Goal: Task Accomplishment & Management: Manage account settings

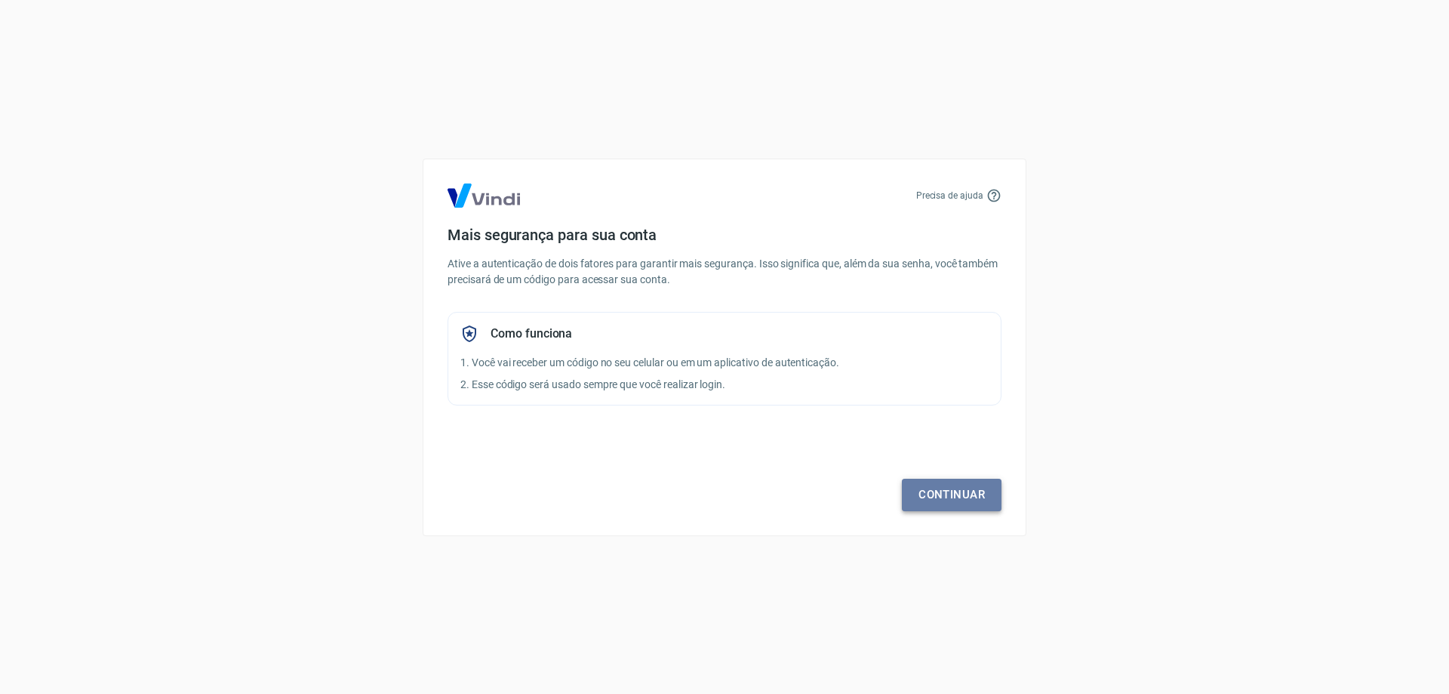
click at [947, 497] on link "Continuar" at bounding box center [952, 495] width 100 height 32
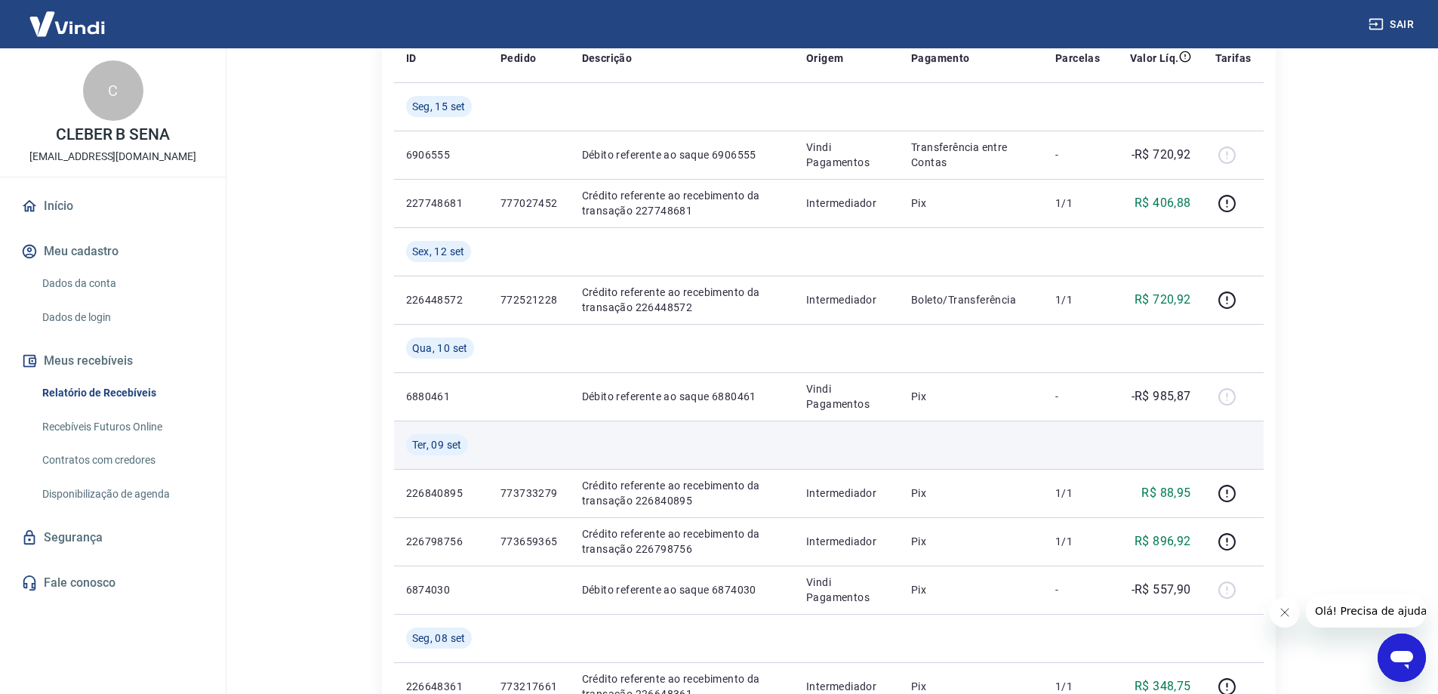
scroll to position [75, 0]
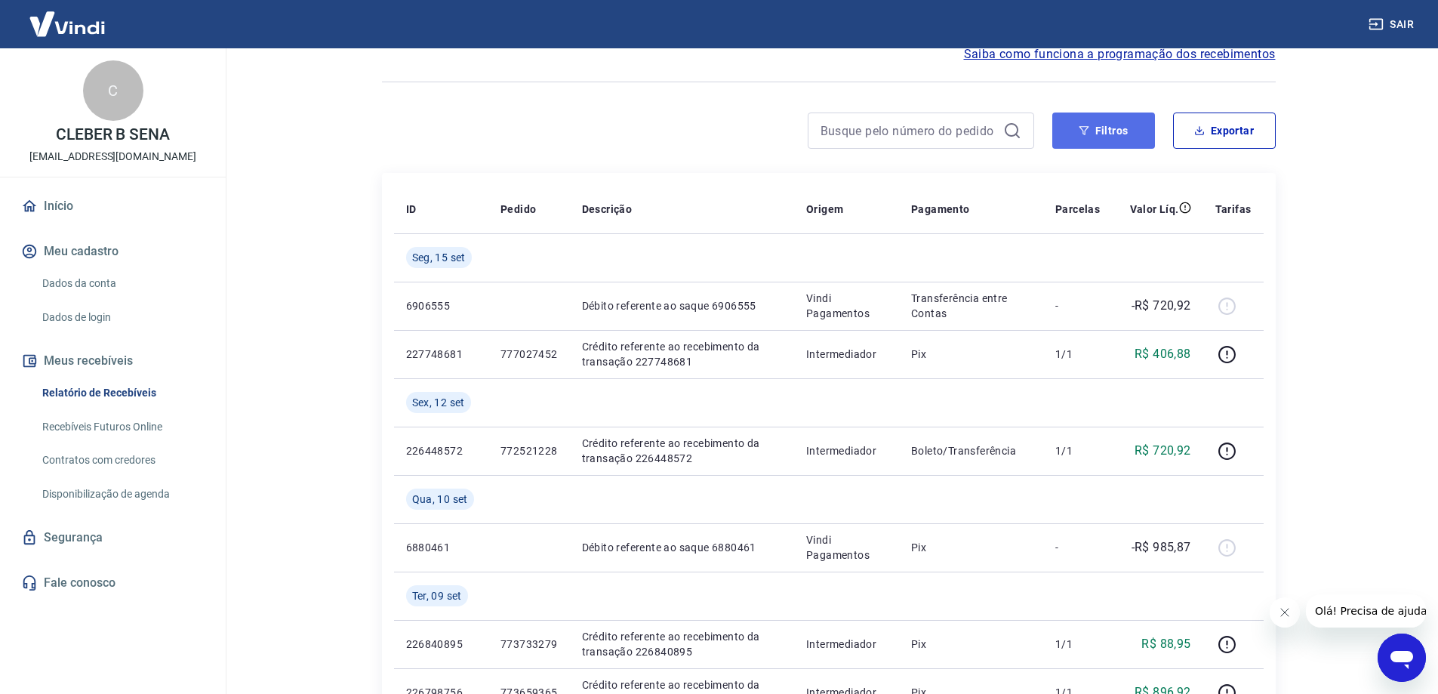
click at [1062, 125] on button "Filtros" at bounding box center [1103, 130] width 103 height 36
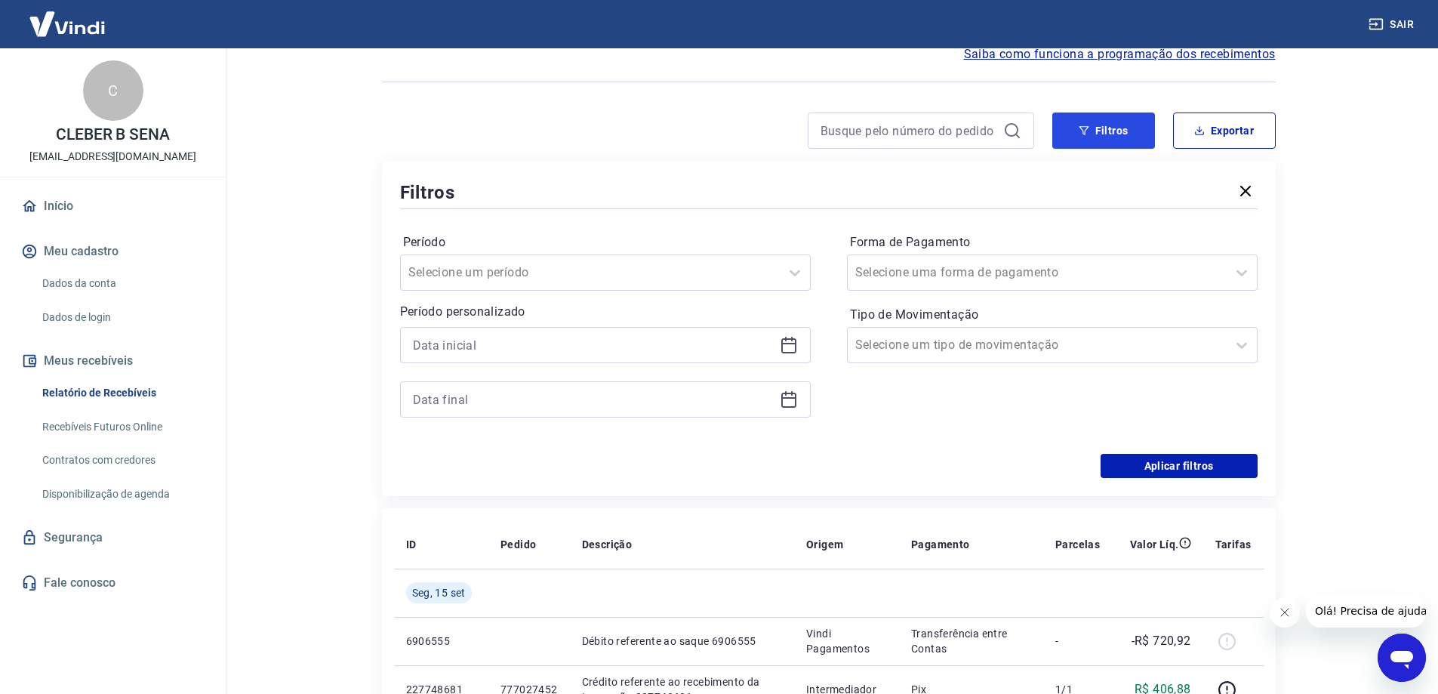
scroll to position [151, 0]
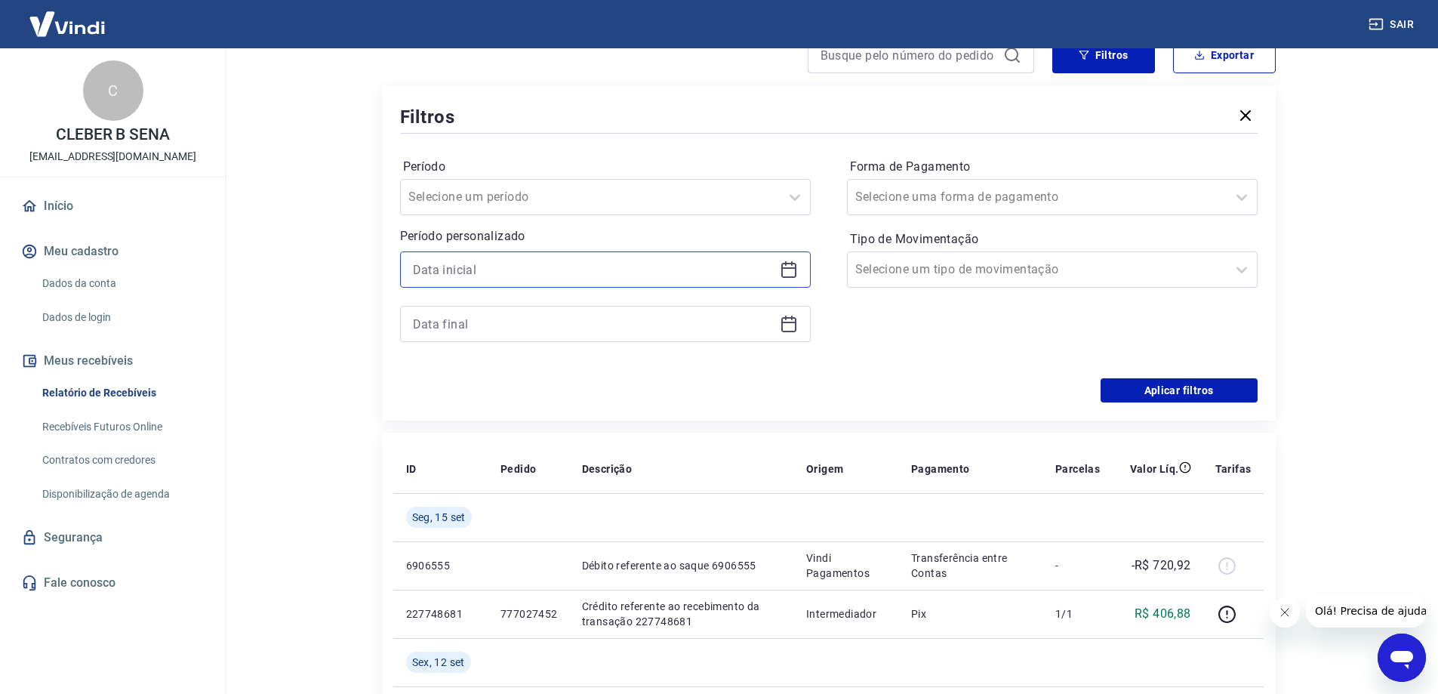
click at [485, 266] on input at bounding box center [593, 269] width 361 height 23
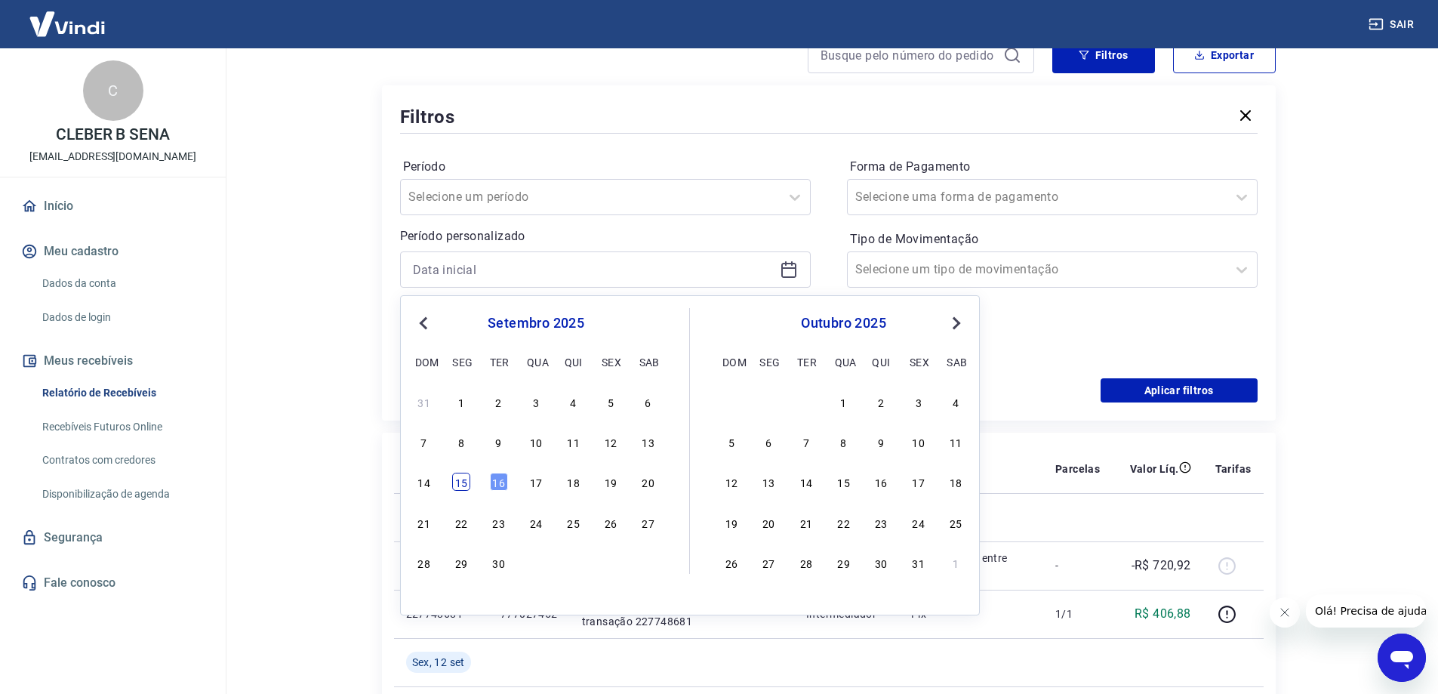
click at [459, 485] on div "15" at bounding box center [461, 482] width 18 height 18
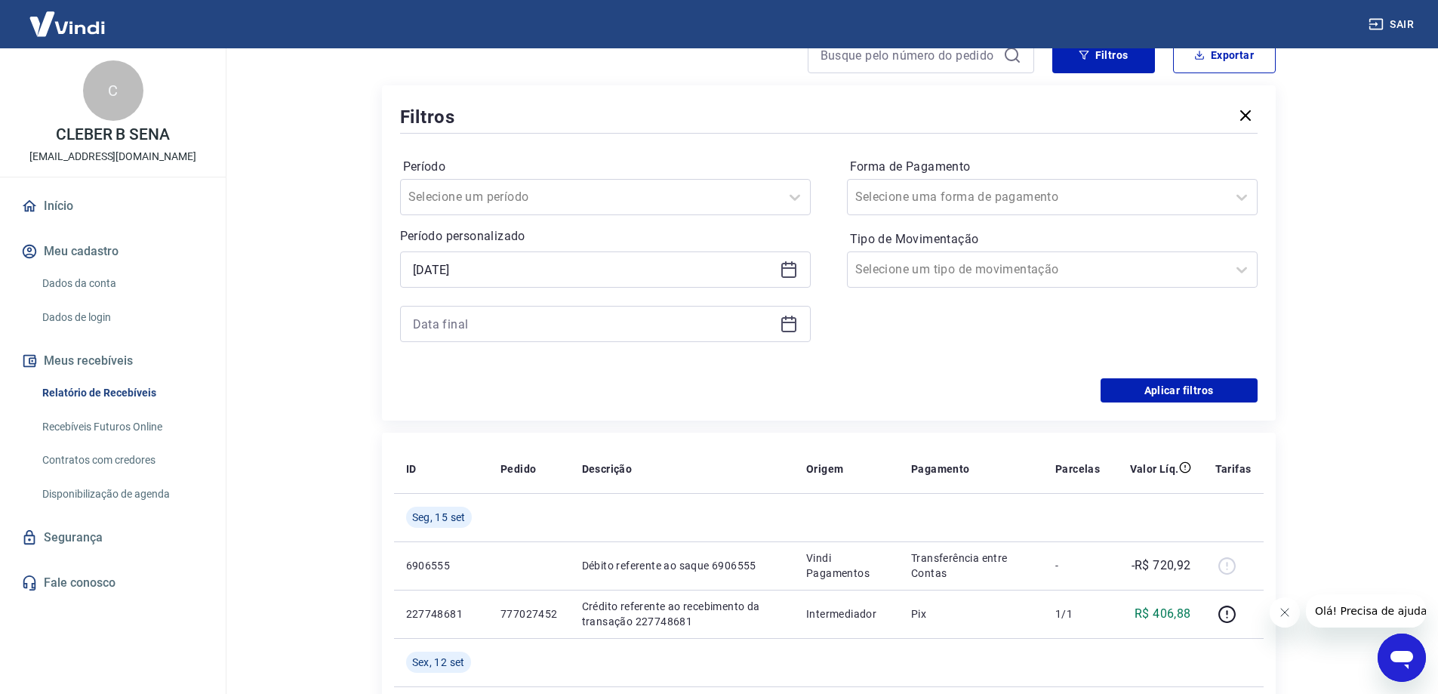
scroll to position [226, 0]
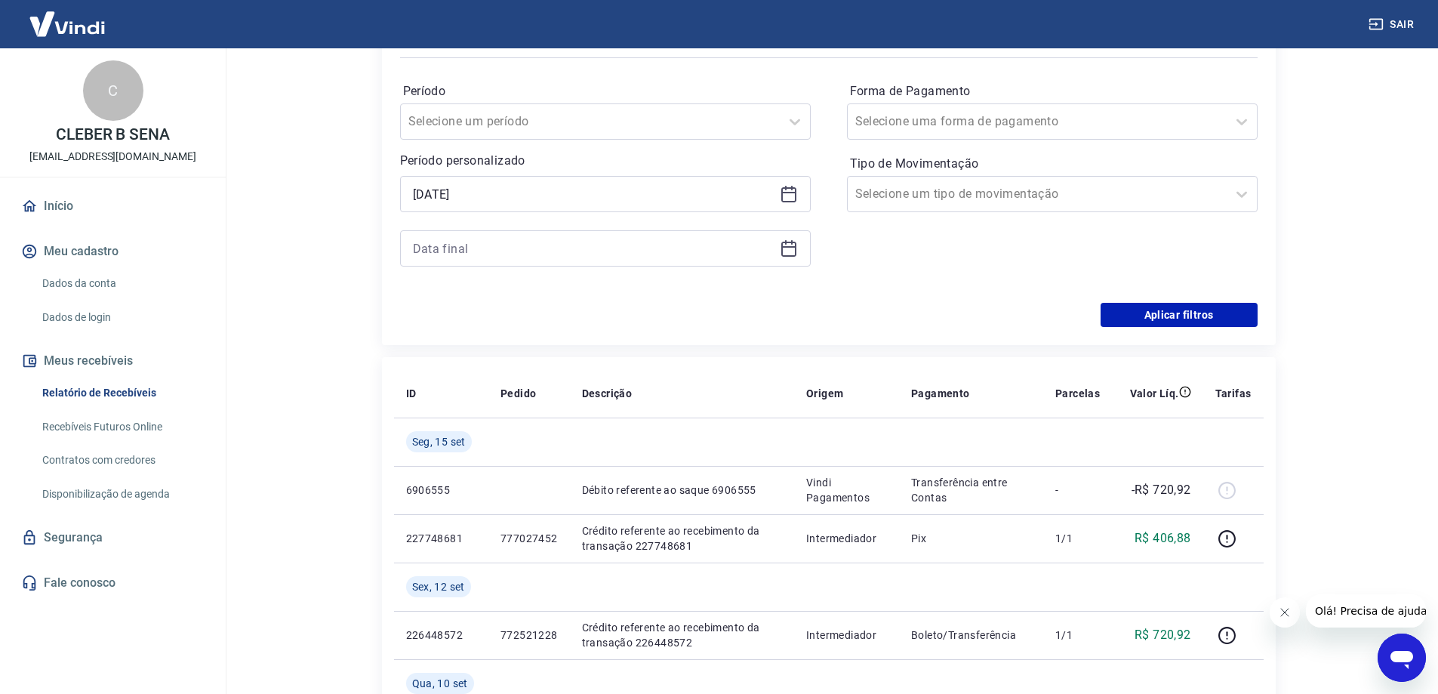
click at [451, 177] on div "[DATE]" at bounding box center [605, 194] width 411 height 36
click at [449, 199] on input "[DATE]" at bounding box center [593, 194] width 361 height 23
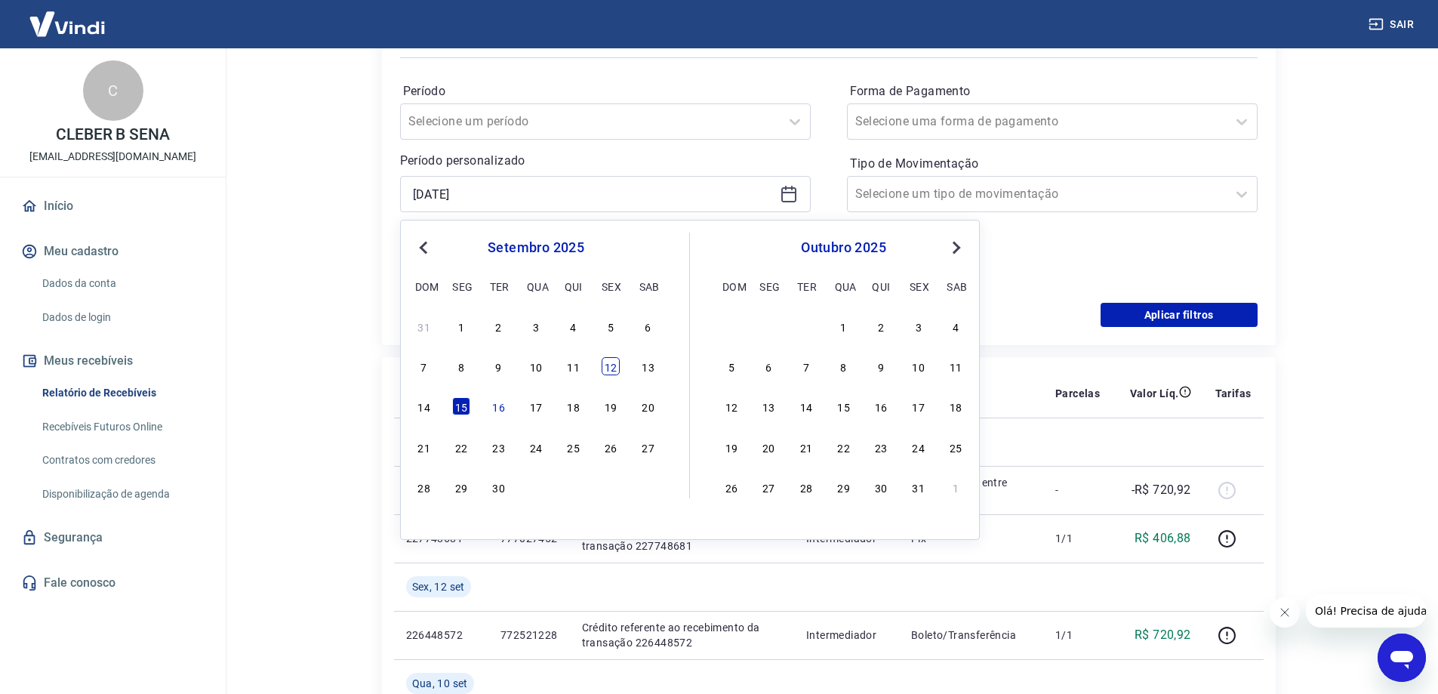
click at [616, 374] on div "12" at bounding box center [611, 366] width 18 height 18
type input "[DATE]"
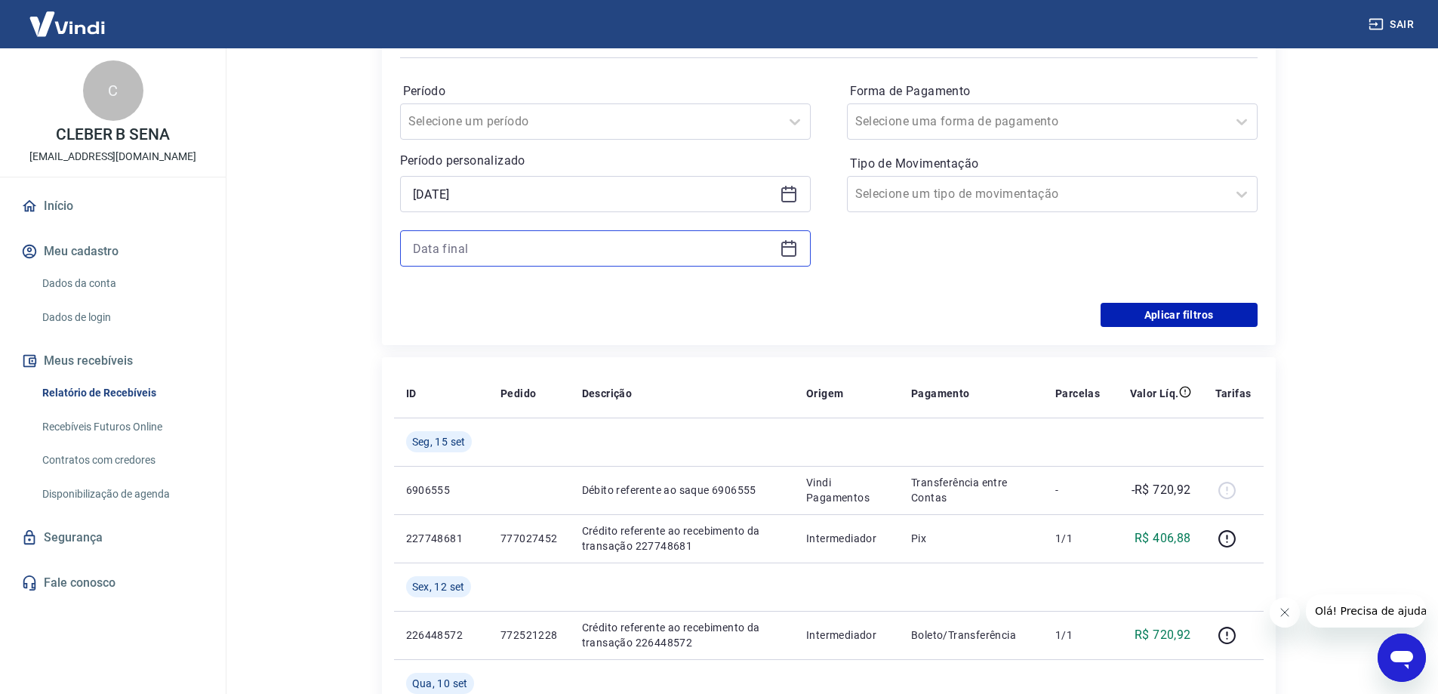
click at [443, 245] on input at bounding box center [593, 248] width 361 height 23
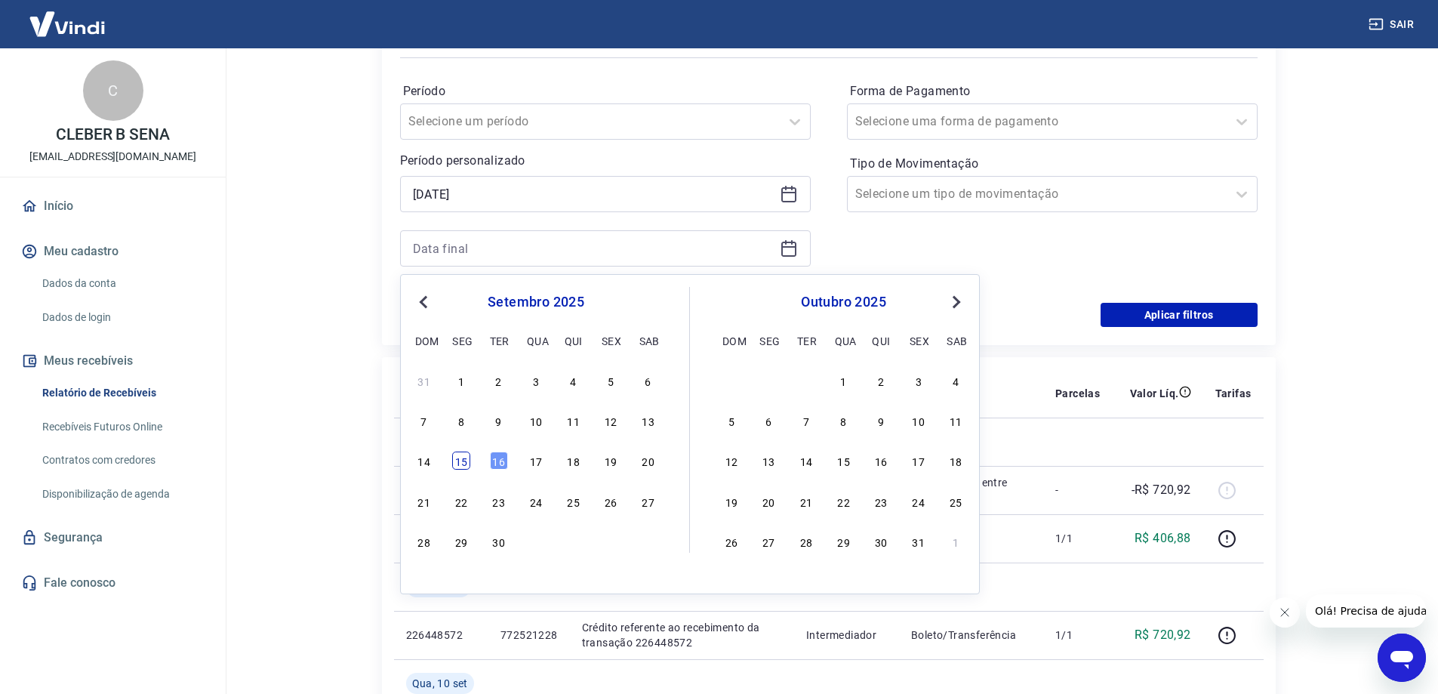
click at [466, 463] on div "15" at bounding box center [461, 460] width 18 height 18
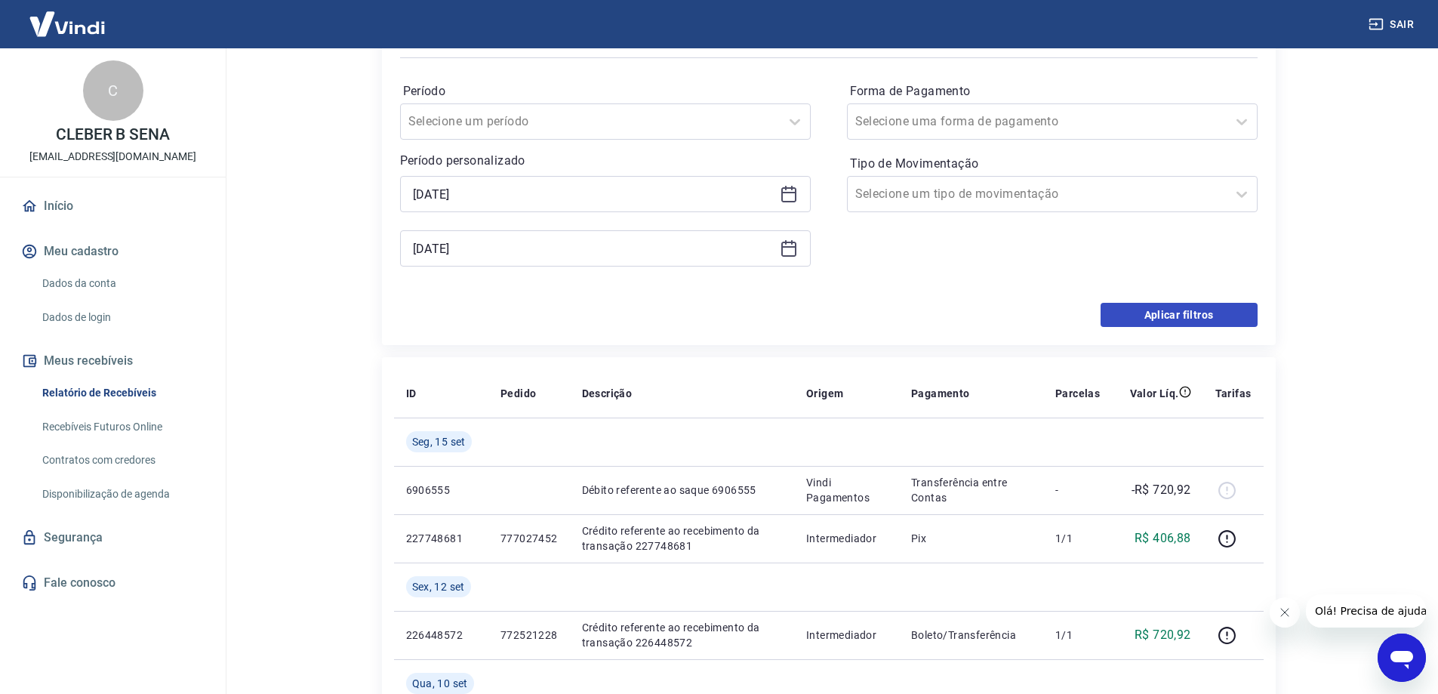
type input "[DATE]"
click at [1125, 305] on button "Aplicar filtros" at bounding box center [1179, 315] width 157 height 24
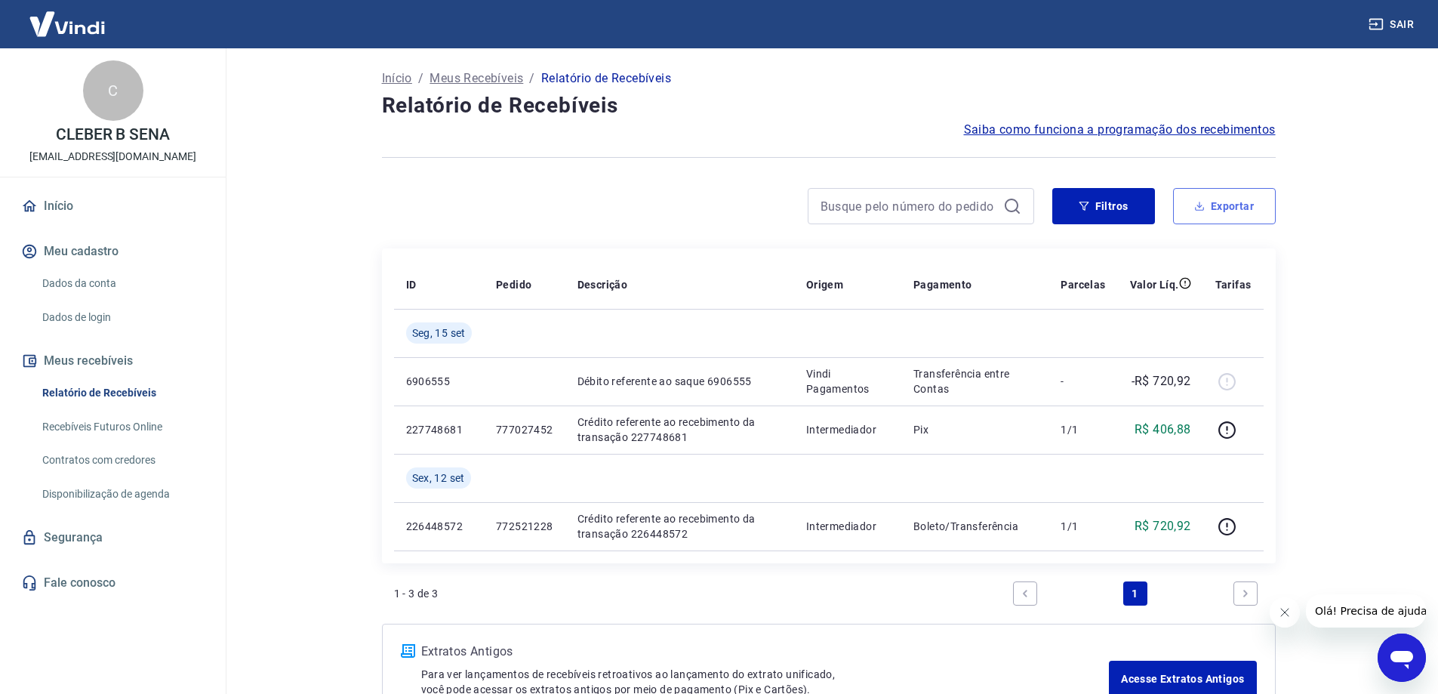
click at [1275, 205] on button "Exportar" at bounding box center [1224, 206] width 103 height 36
type input "[DATE]"
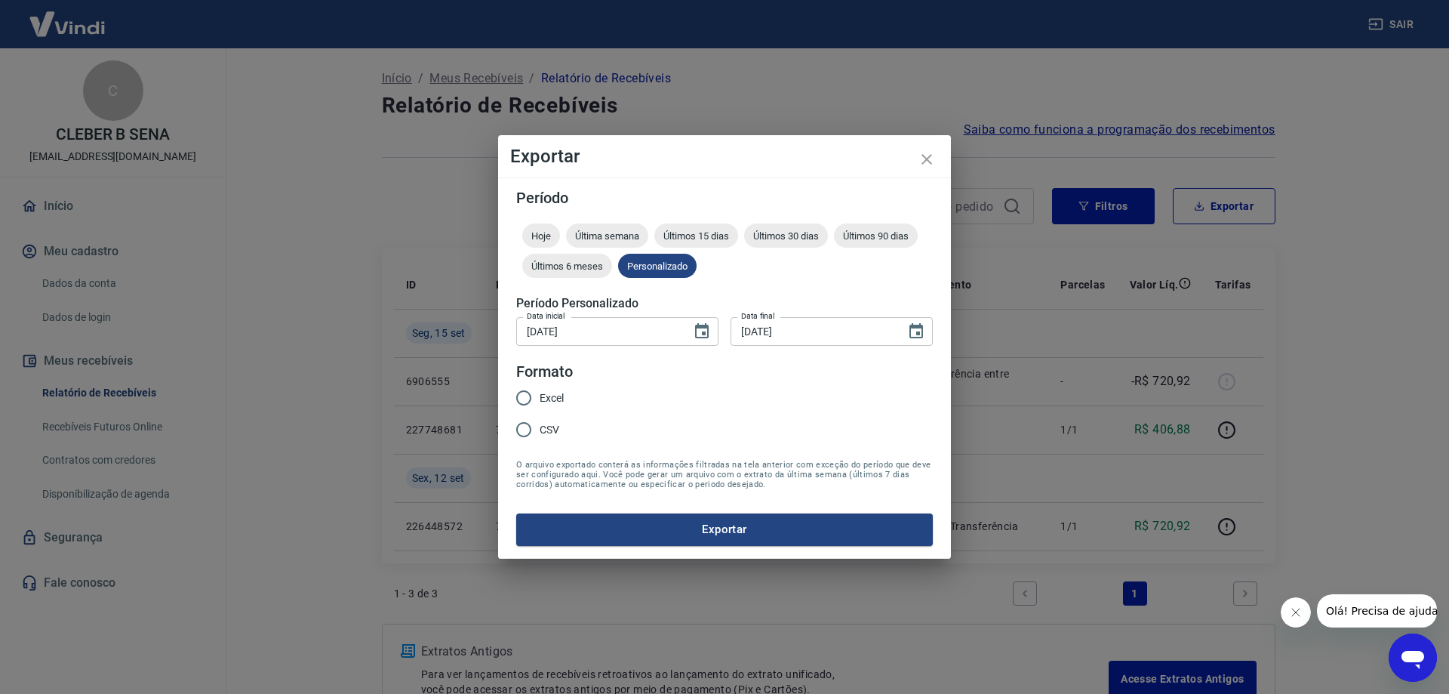
drag, startPoint x: 529, startPoint y: 430, endPoint x: 564, endPoint y: 432, distance: 34.8
click at [529, 430] on input "CSV" at bounding box center [524, 430] width 32 height 32
radio input "true"
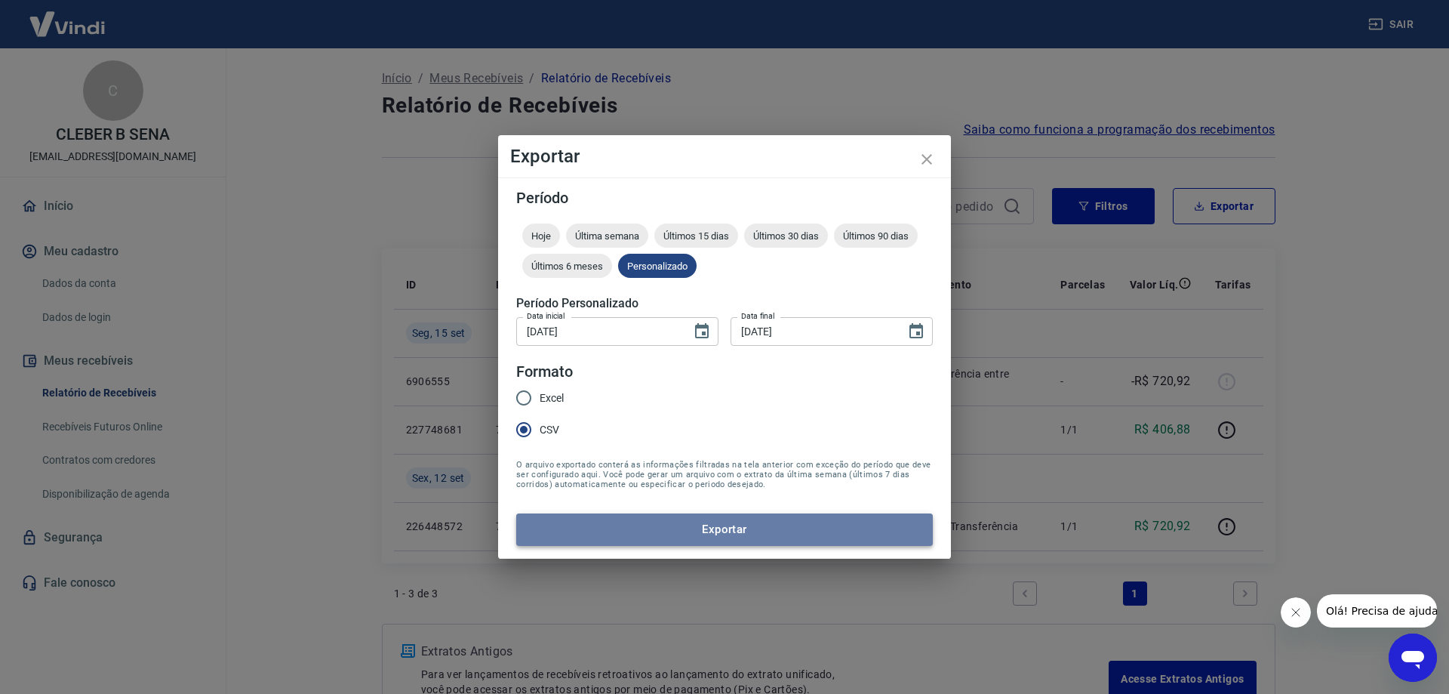
click at [607, 534] on button "Exportar" at bounding box center [724, 529] width 417 height 32
